Goal: Information Seeking & Learning: Learn about a topic

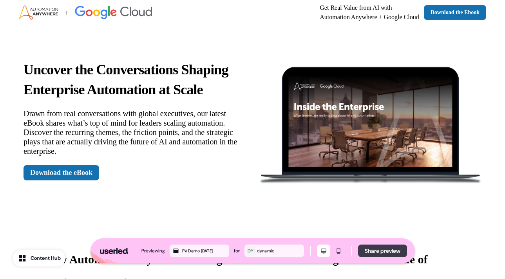
click at [384, 250] on button "Share preview" at bounding box center [382, 251] width 49 height 13
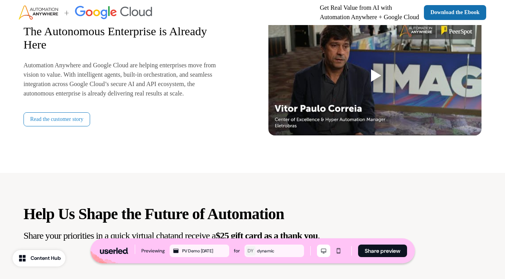
scroll to position [888, 0]
click at [78, 124] on link "Read the customer story" at bounding box center [56, 119] width 67 height 14
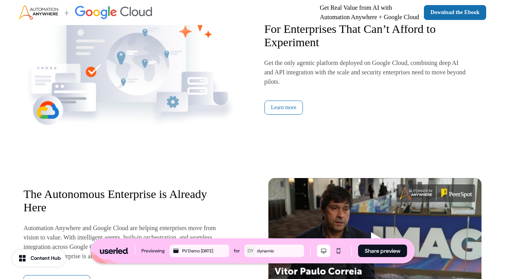
scroll to position [724, 0]
click at [282, 103] on link "Learn more" at bounding box center [283, 108] width 39 height 14
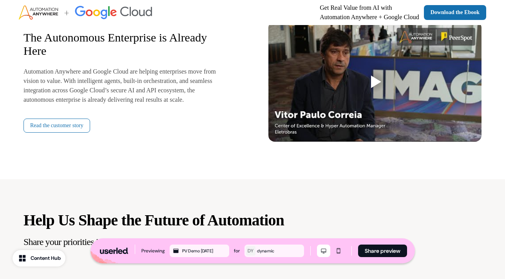
scroll to position [881, 0]
click at [374, 78] on div at bounding box center [376, 81] width 10 height 13
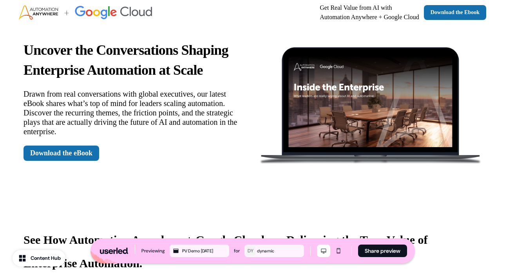
scroll to position [0, 0]
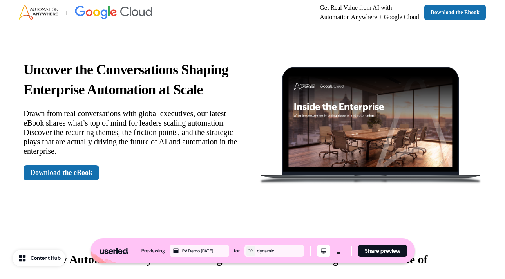
click at [354, 130] on img at bounding box center [370, 120] width 223 height 128
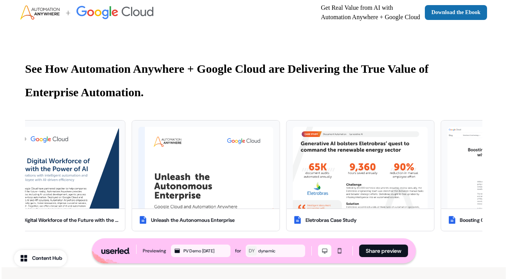
scroll to position [191, 0]
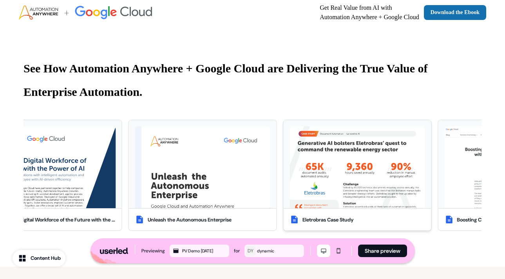
click at [378, 165] on img at bounding box center [357, 167] width 135 height 82
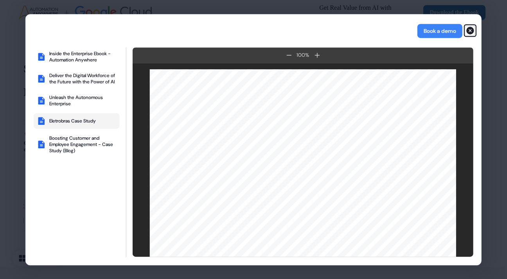
click at [469, 28] on icon "button" at bounding box center [471, 31] width 8 height 8
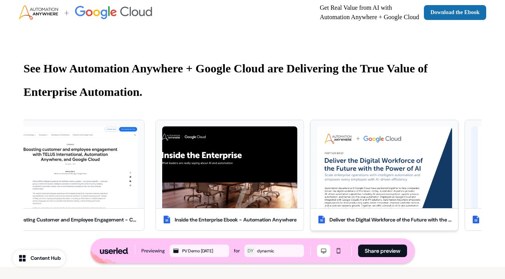
click at [371, 141] on img at bounding box center [384, 167] width 135 height 82
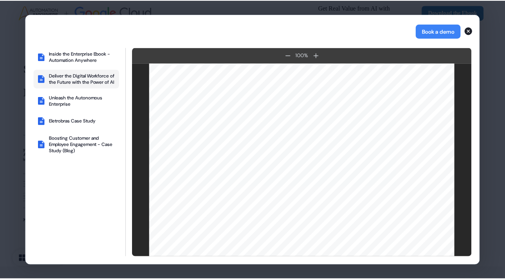
scroll to position [0, 0]
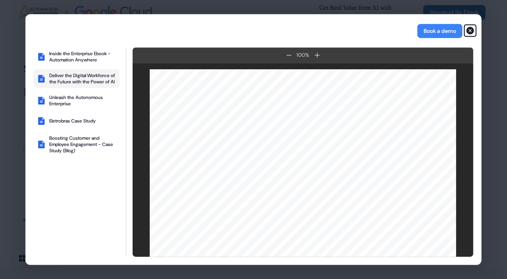
click at [472, 31] on icon "button" at bounding box center [471, 31] width 8 height 8
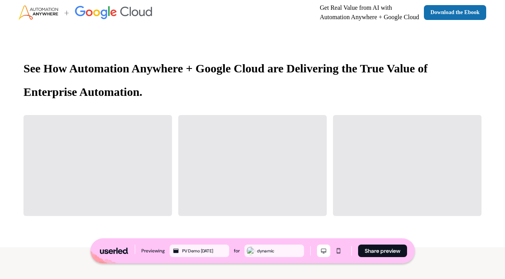
scroll to position [191, 0]
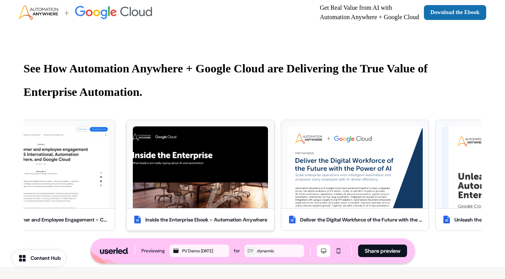
click at [226, 160] on img at bounding box center [200, 167] width 135 height 82
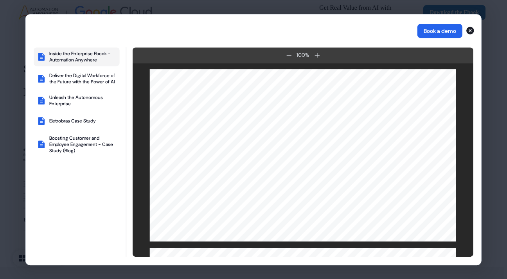
click at [437, 31] on button "Book a demo" at bounding box center [440, 31] width 45 height 14
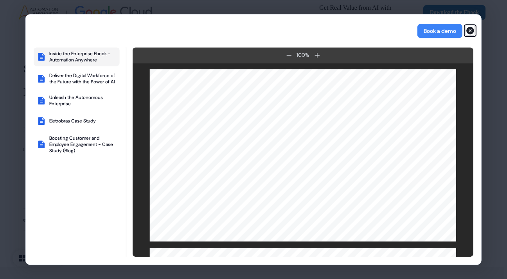
click at [470, 31] on icon "button" at bounding box center [471, 31] width 8 height 8
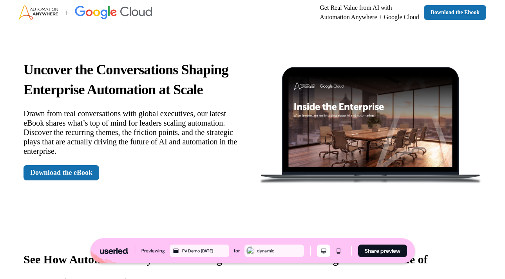
scroll to position [191, 0]
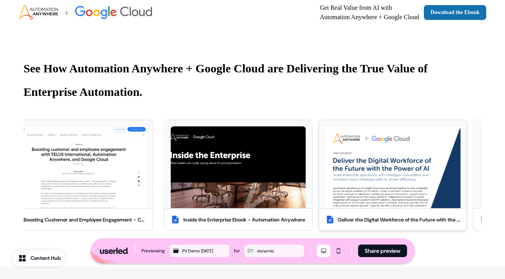
click at [362, 141] on img at bounding box center [392, 167] width 135 height 82
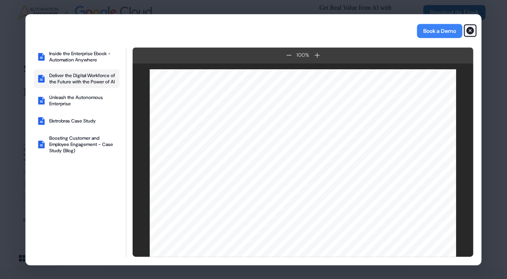
click at [470, 30] on icon "button" at bounding box center [470, 30] width 9 height 9
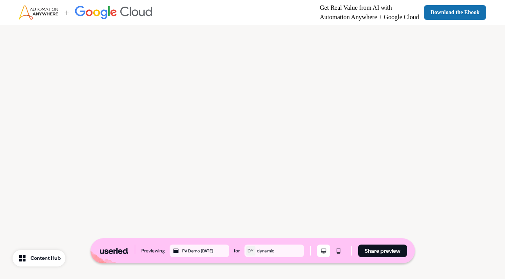
scroll to position [1341, 0]
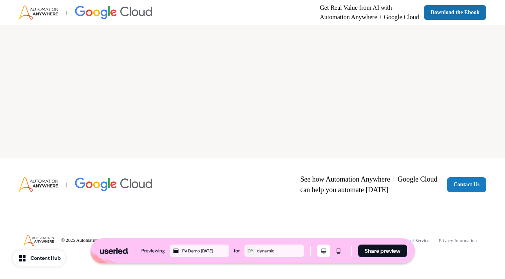
click at [460, 180] on link "Contact Us" at bounding box center [467, 184] width 40 height 15
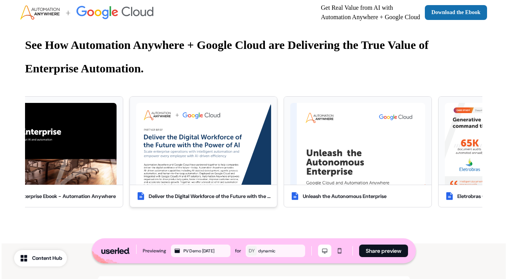
scroll to position [216, 0]
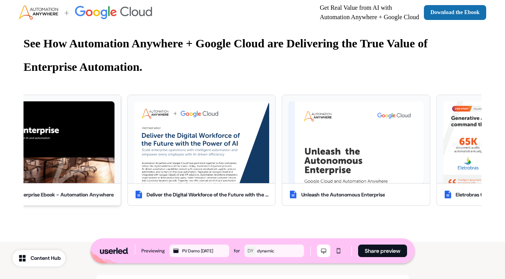
click at [78, 152] on img at bounding box center [46, 142] width 135 height 82
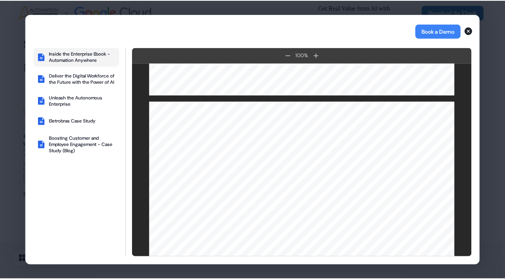
scroll to position [703, 0]
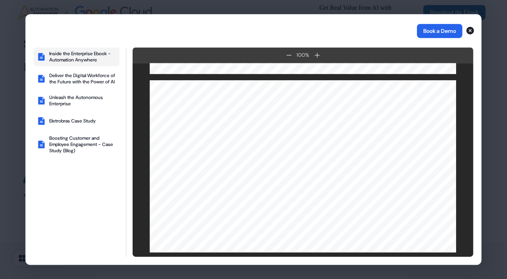
click at [436, 29] on button "Book a Demo" at bounding box center [439, 31] width 45 height 14
click at [470, 29] on icon "button" at bounding box center [471, 31] width 8 height 8
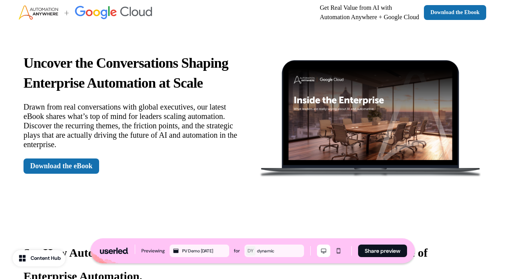
scroll to position [0, 0]
